Goal: Transaction & Acquisition: Purchase product/service

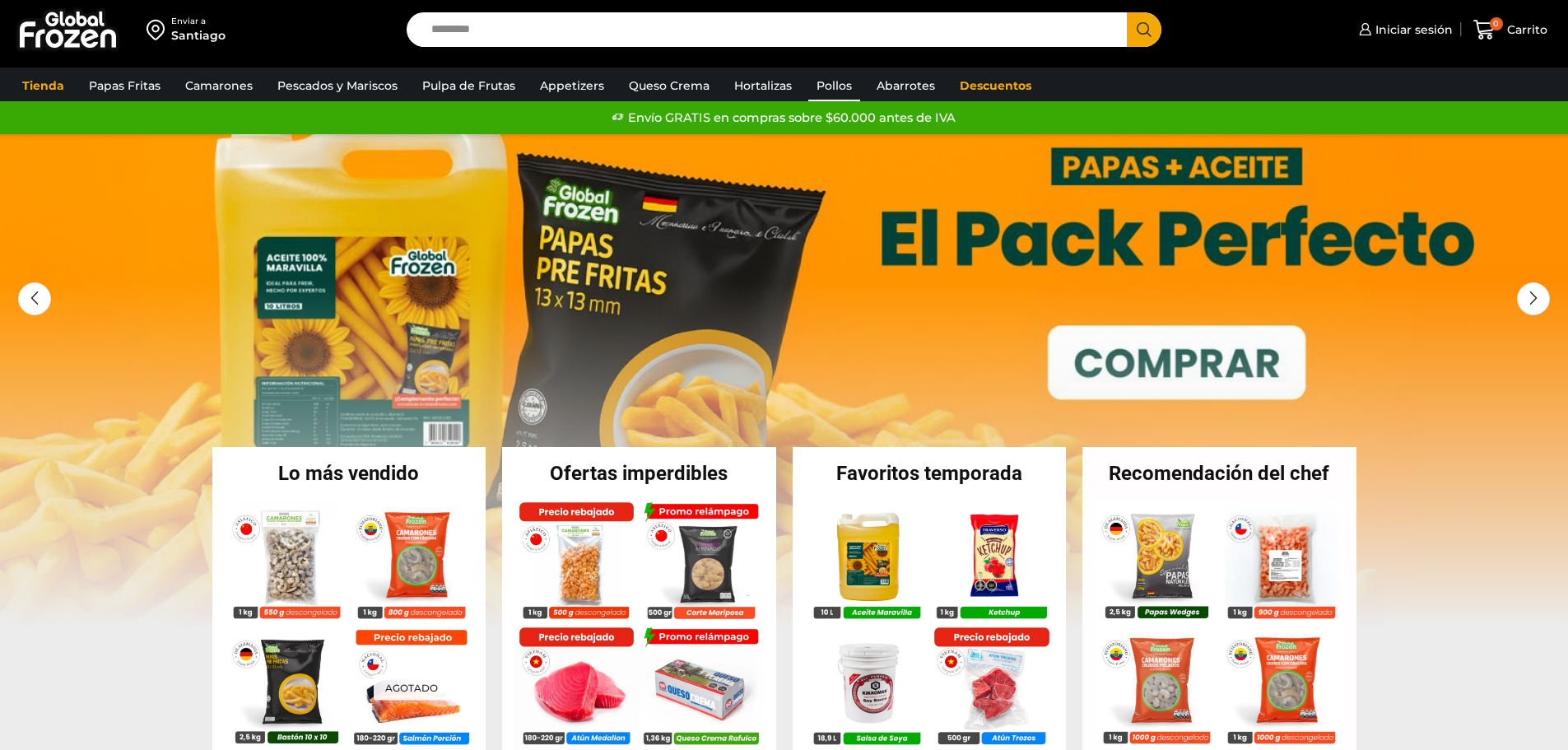
click at [834, 88] on link "Pollos" at bounding box center [834, 85] width 52 height 31
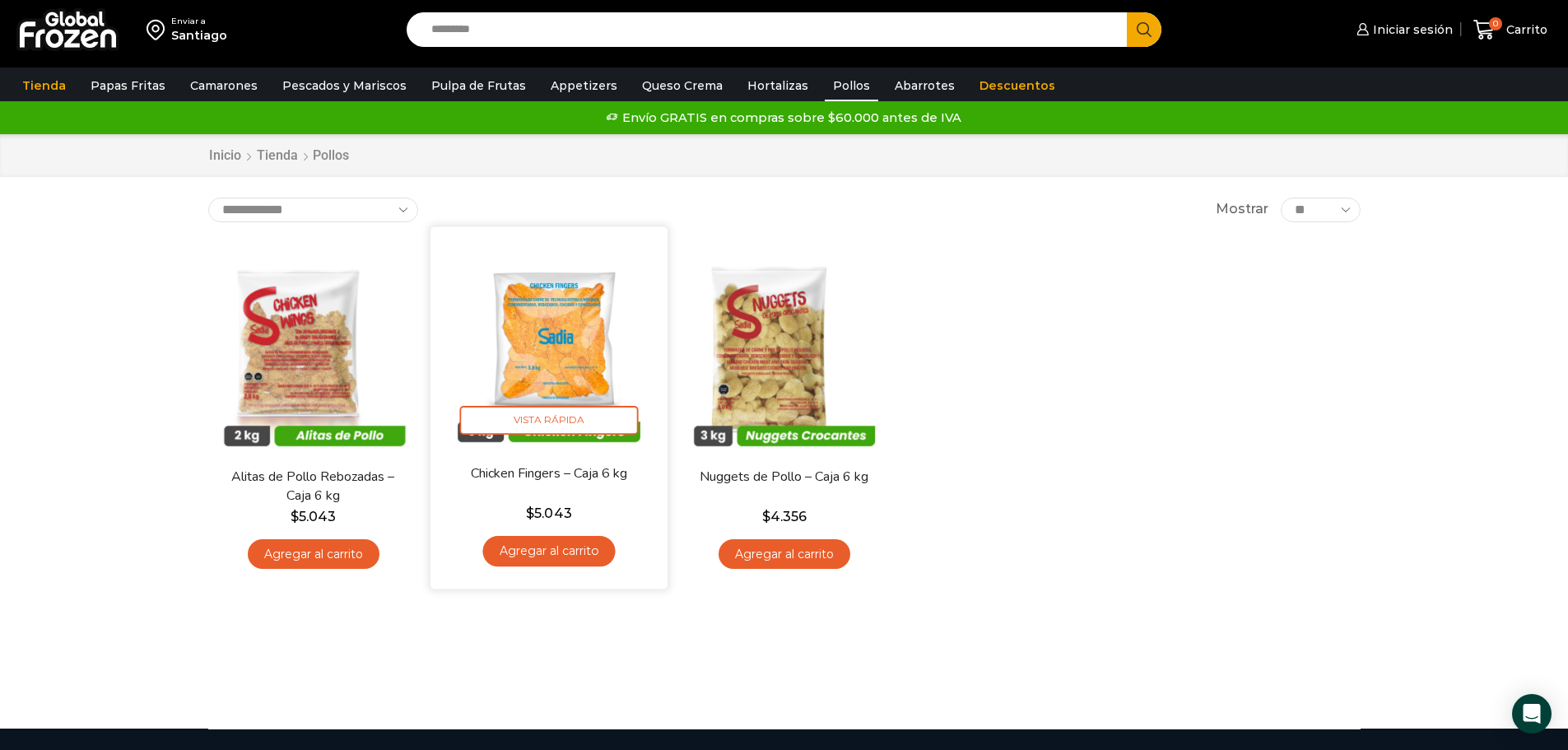
click at [550, 349] on img at bounding box center [549, 345] width 212 height 213
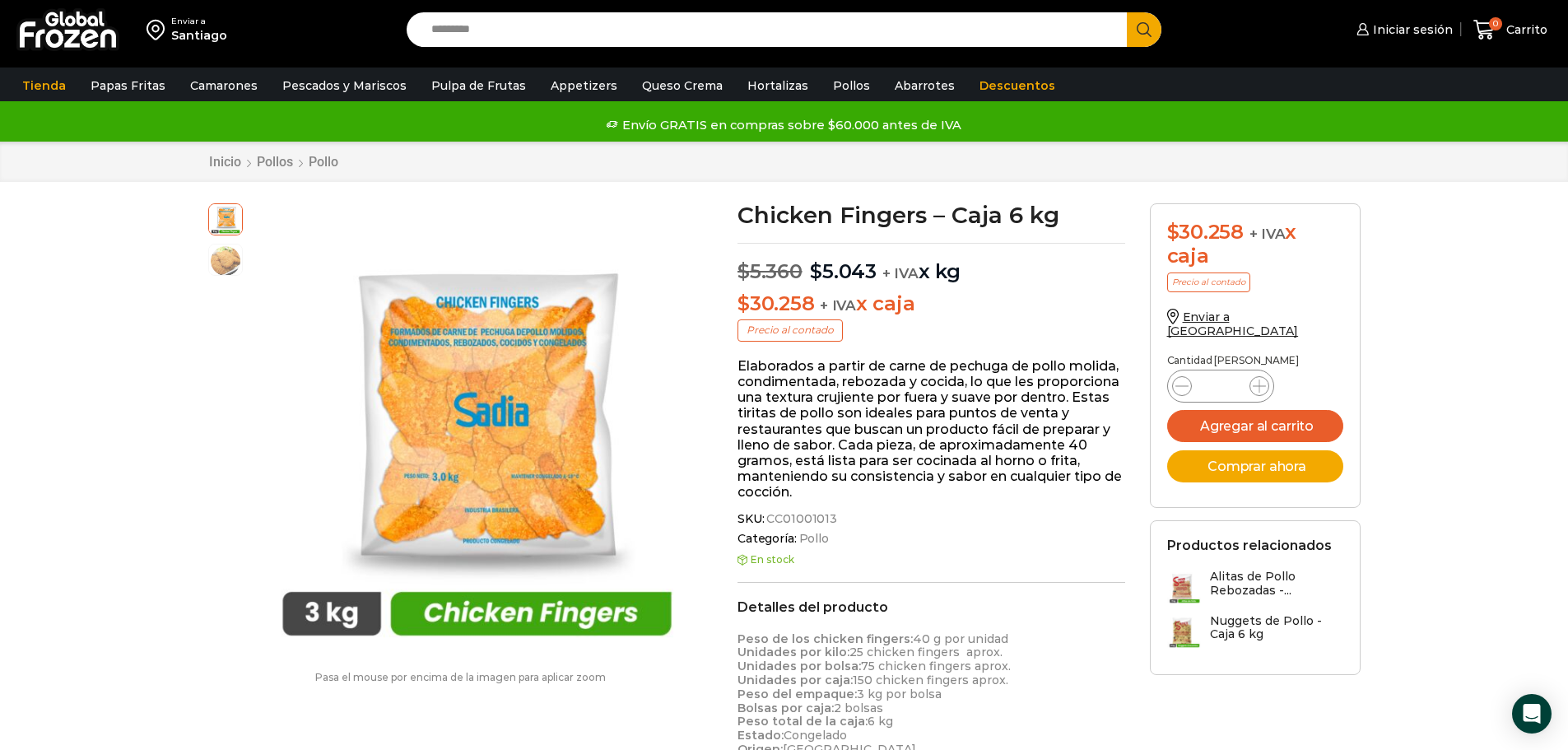
click at [758, 85] on link "Hortalizas" at bounding box center [777, 85] width 77 height 31
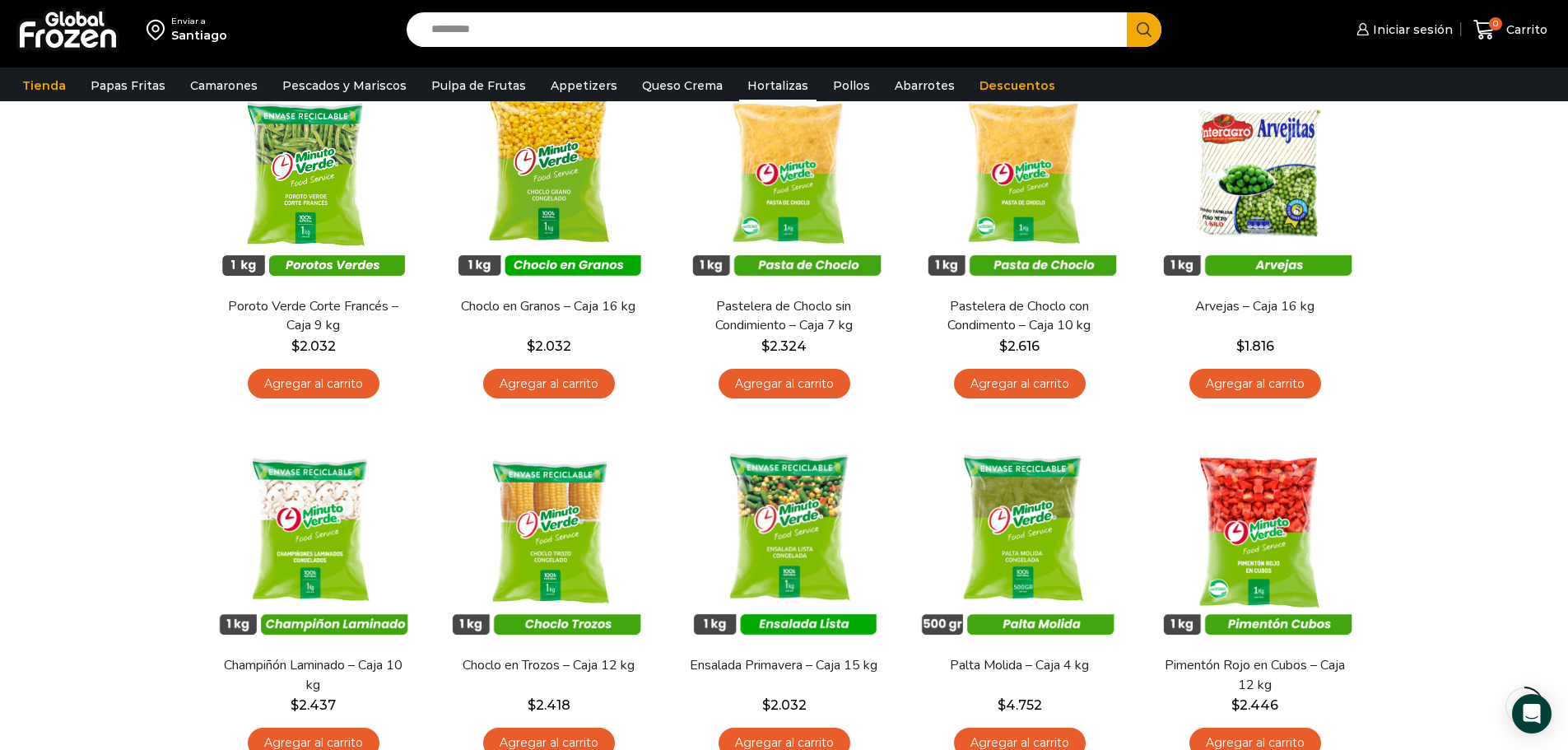
scroll to position [146, 0]
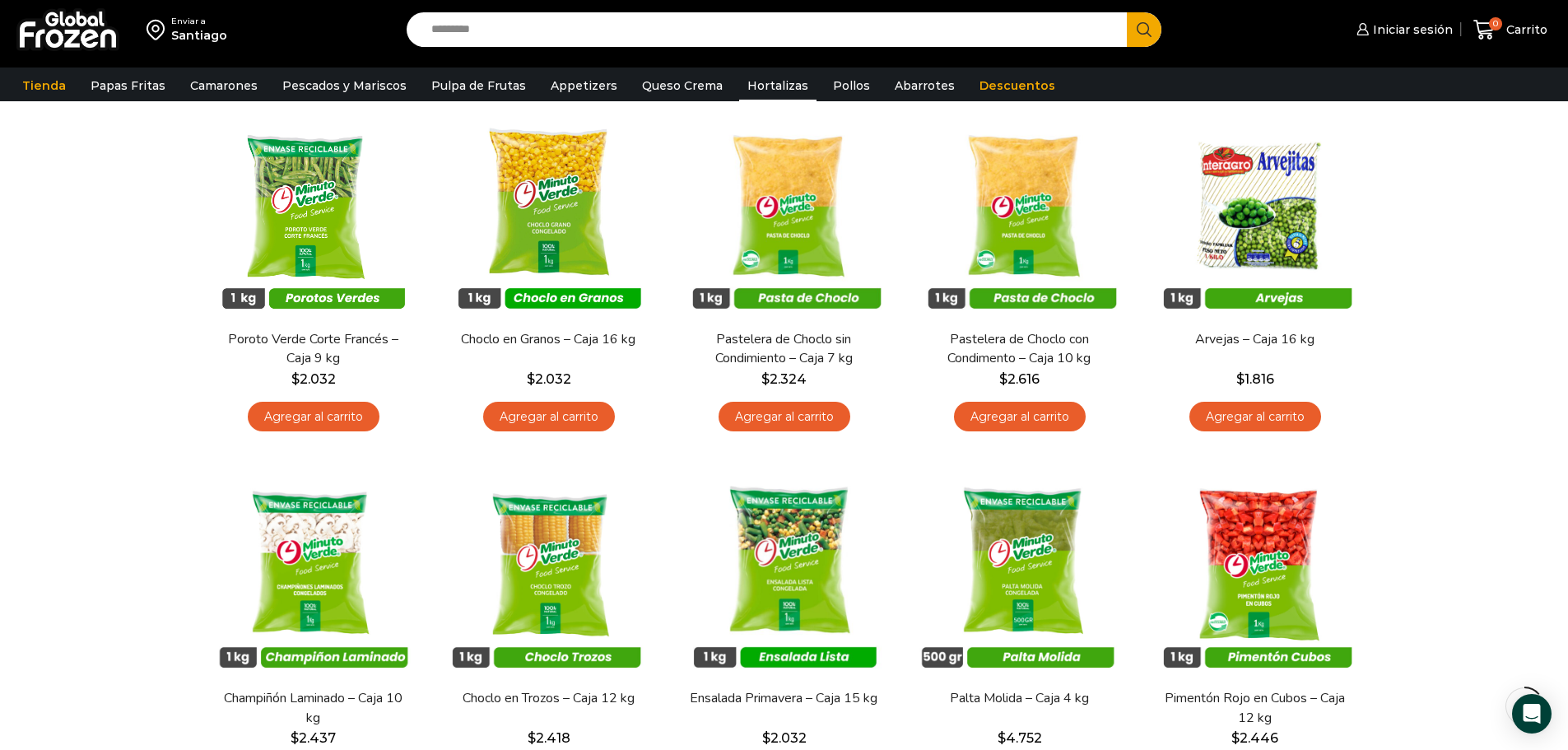
click at [511, 36] on input "Search input" at bounding box center [771, 29] width 696 height 35
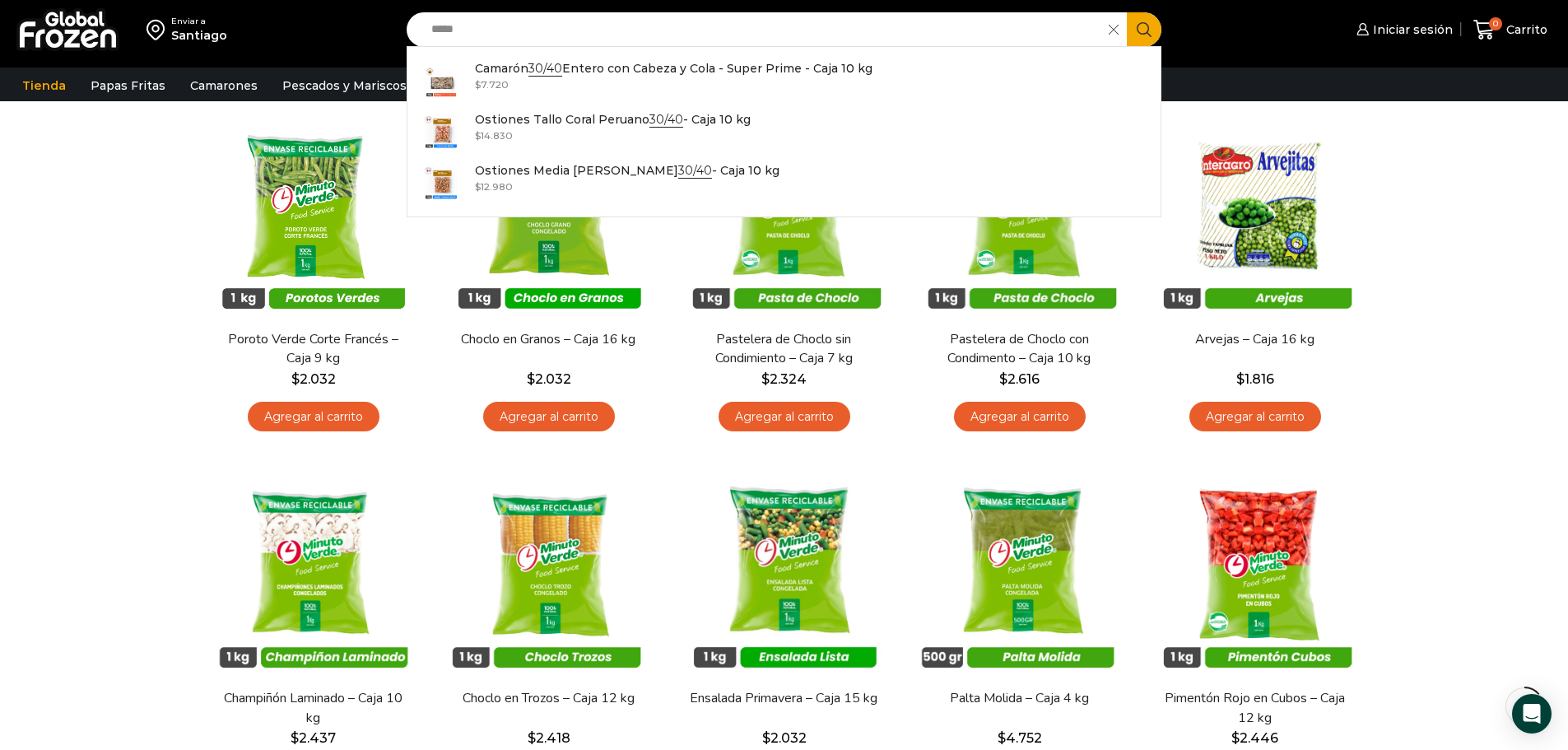
type input "*****"
click at [1127, 12] on button "Search" at bounding box center [1144, 29] width 35 height 35
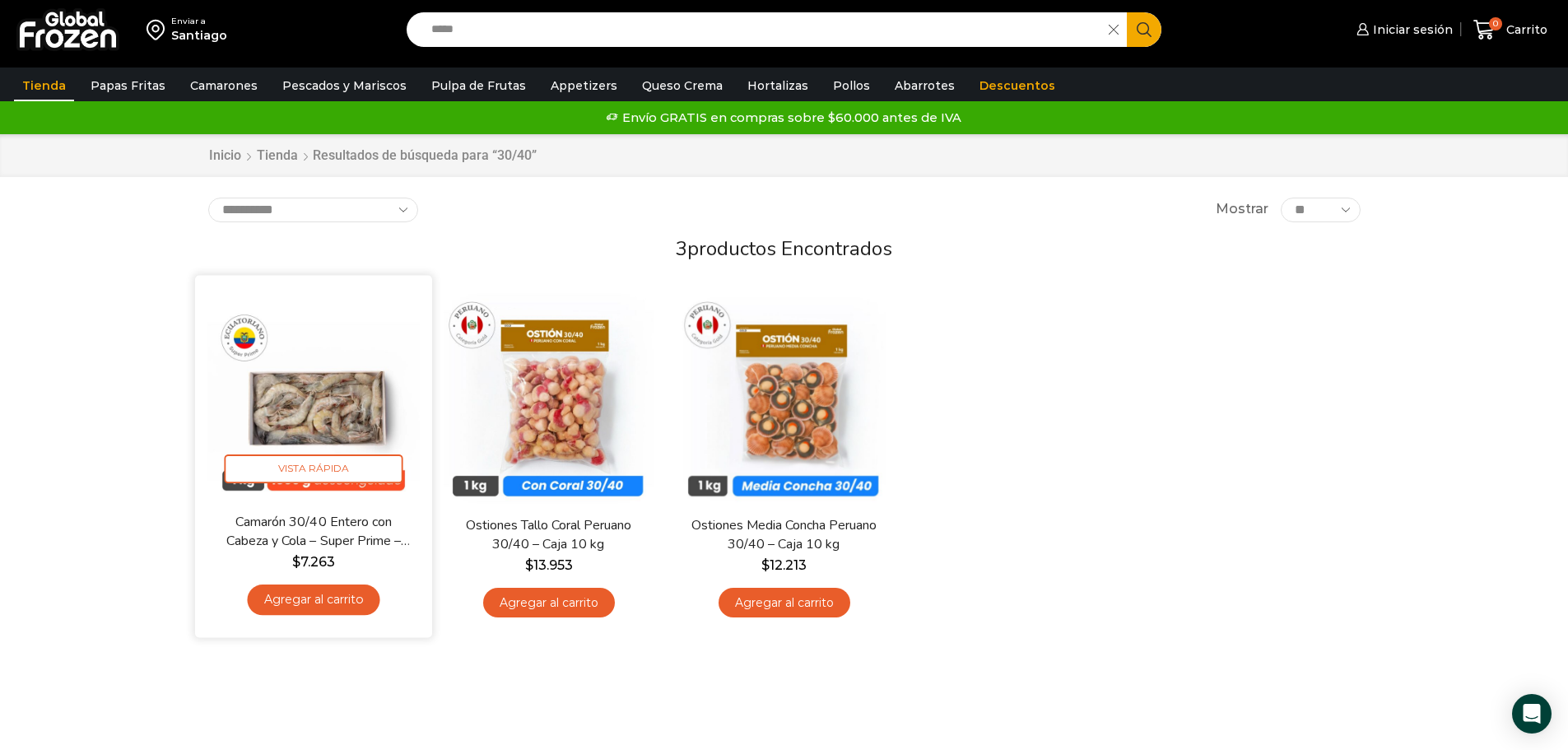
click at [327, 422] on img at bounding box center [313, 393] width 212 height 213
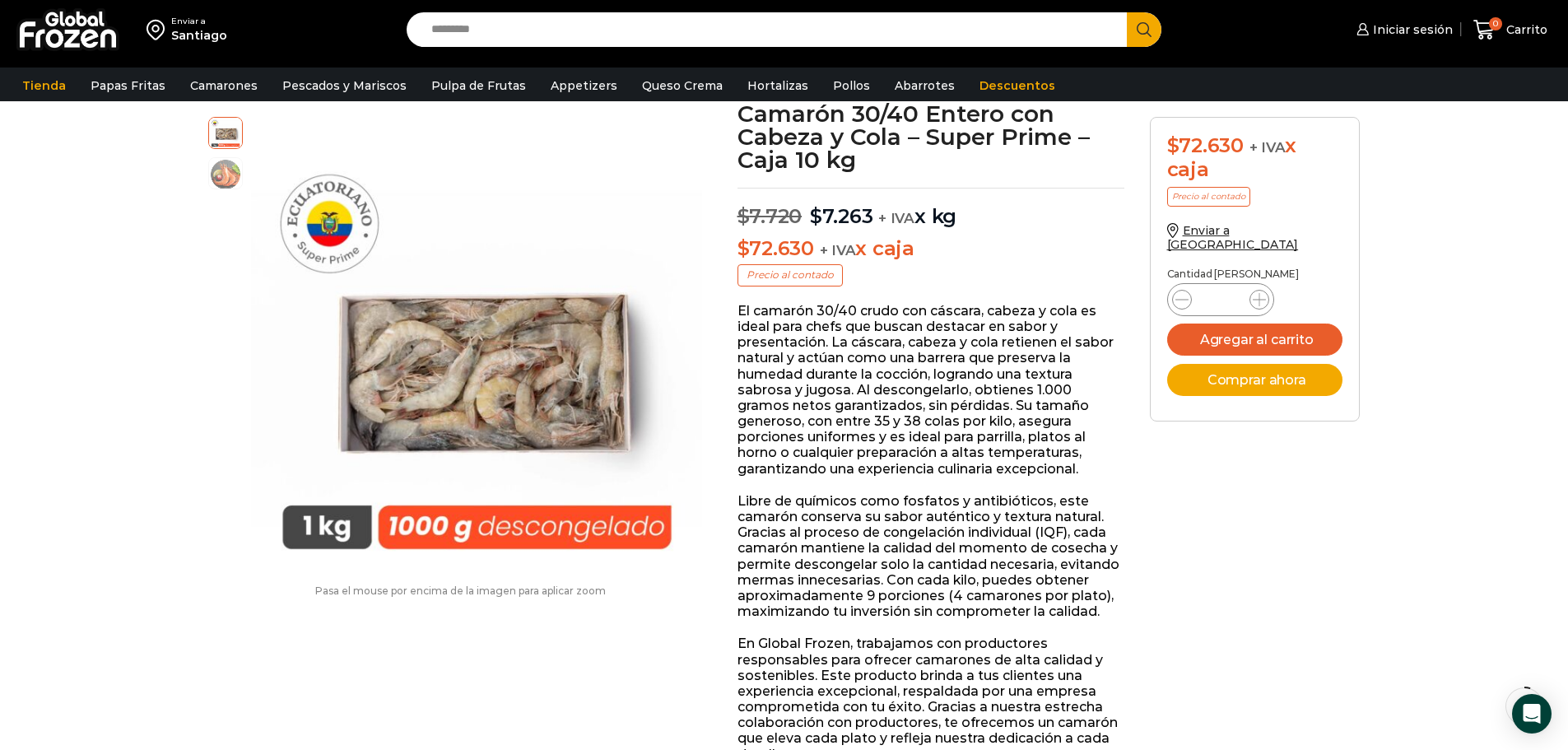
scroll to position [83, 0]
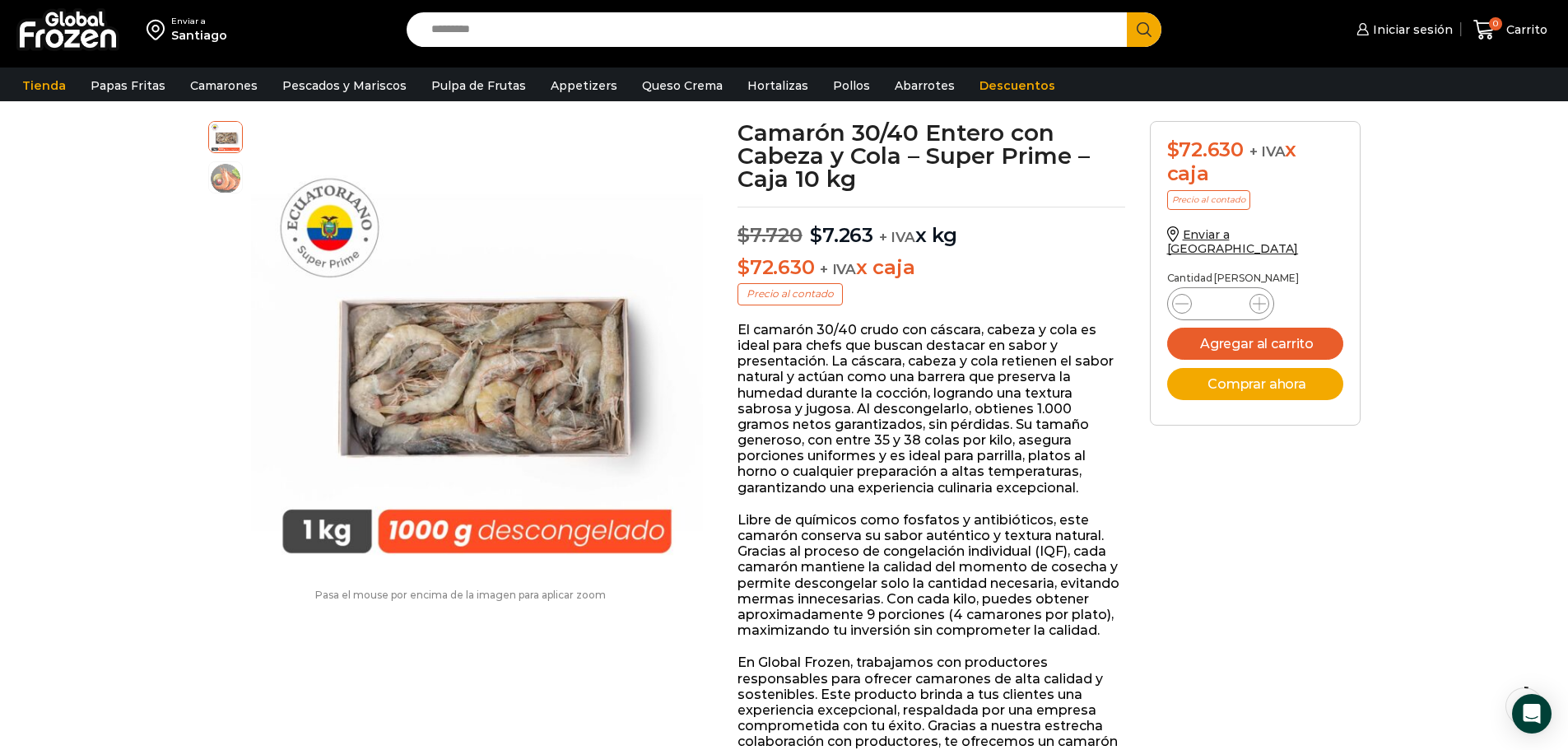
click at [478, 27] on input "Search input" at bounding box center [771, 29] width 696 height 35
type input "*****"
click at [1127, 12] on button "Search" at bounding box center [1144, 29] width 35 height 35
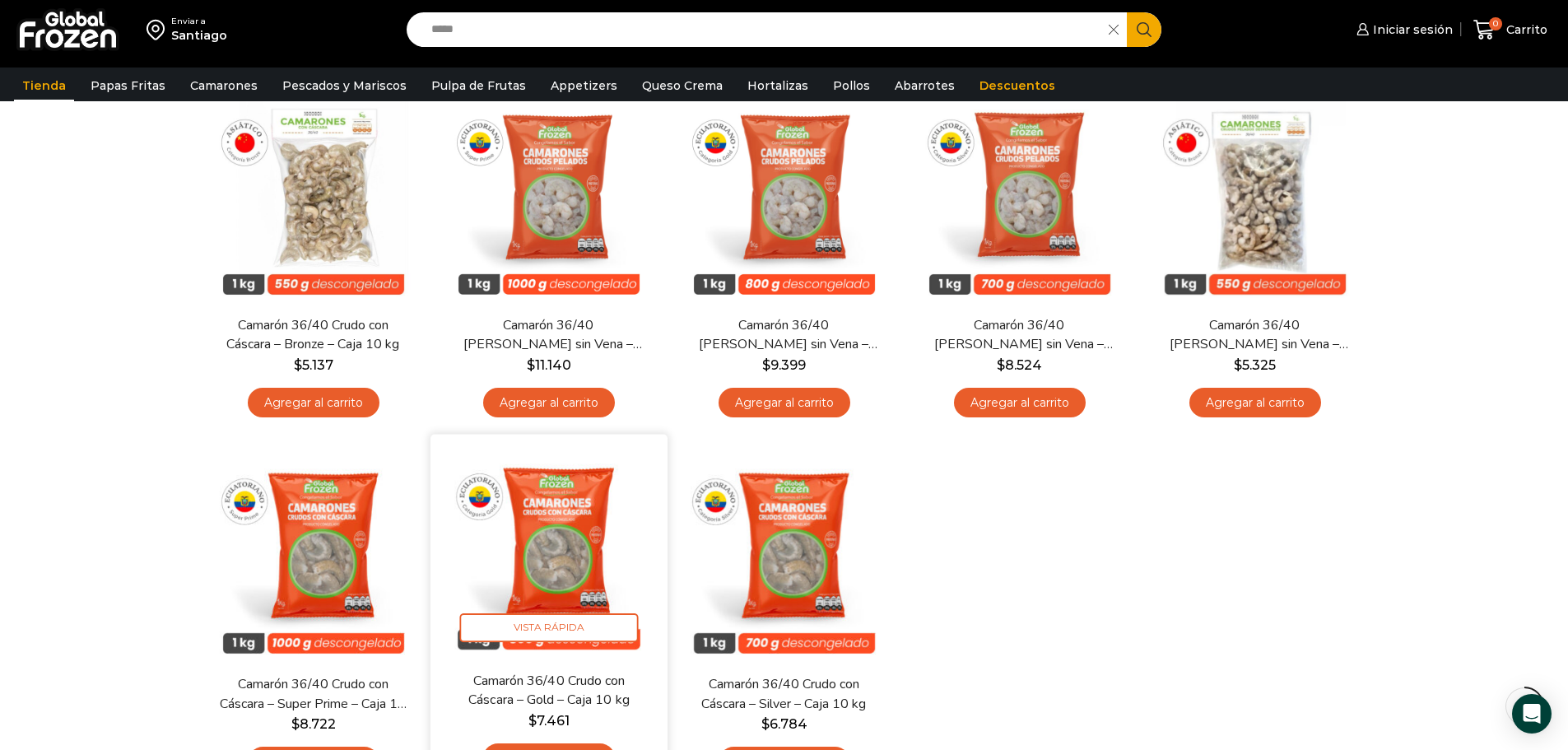
scroll to position [247, 0]
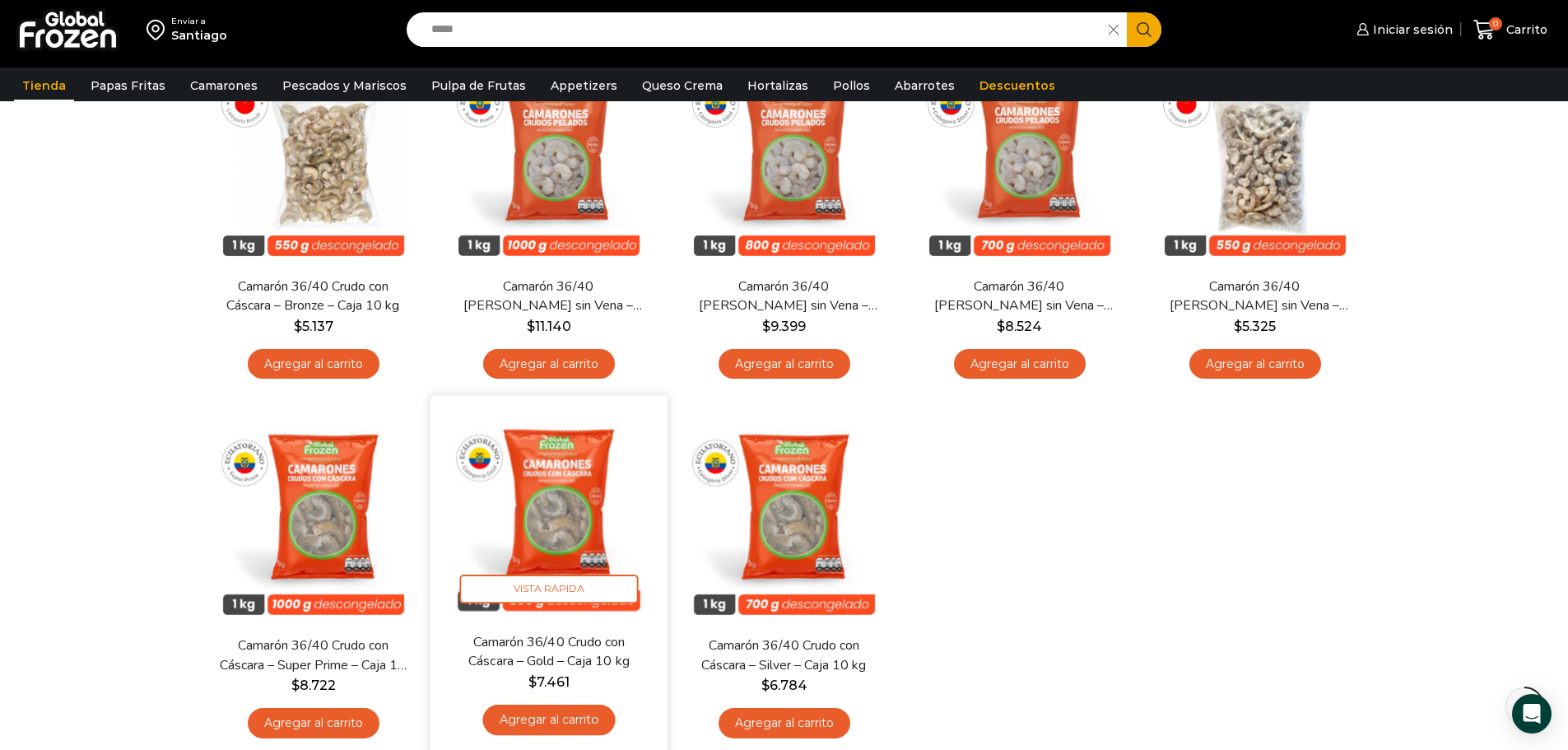
click at [573, 519] on img at bounding box center [549, 514] width 212 height 213
